Goal: Task Accomplishment & Management: Use online tool/utility

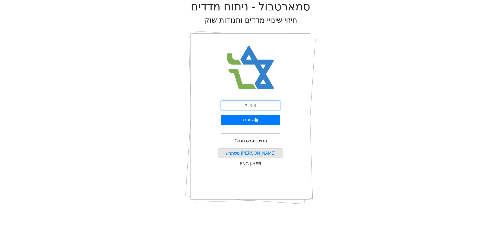
click at [265, 106] on input "email" at bounding box center [250, 106] width 59 height 10
type input "[EMAIL_ADDRESS][DOMAIN_NAME]"
click at [265, 123] on button "התחבר" at bounding box center [250, 120] width 59 height 10
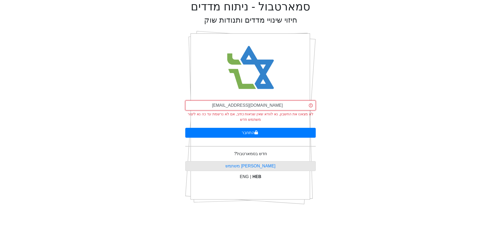
click at [249, 107] on input "[EMAIL_ADDRESS][DOMAIN_NAME]" at bounding box center [250, 106] width 130 height 10
click at [250, 104] on input "email" at bounding box center [250, 106] width 130 height 10
type input "[PERSON_NAME][EMAIL_ADDRESS][DOMAIN_NAME]"
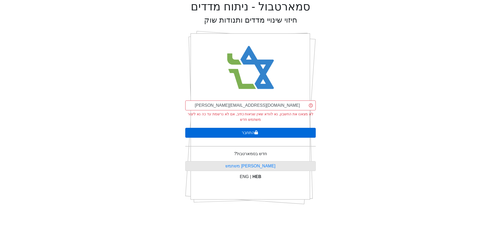
click at [244, 132] on button "התחבר" at bounding box center [250, 133] width 130 height 10
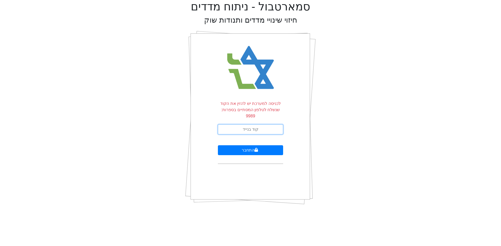
click at [250, 125] on input "text" at bounding box center [250, 130] width 65 height 10
type input "329558"
click at [218, 146] on button "התחבר" at bounding box center [250, 151] width 65 height 10
